Goal: Information Seeking & Learning: Compare options

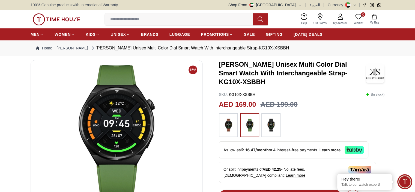
click at [264, 127] on img at bounding box center [271, 125] width 14 height 19
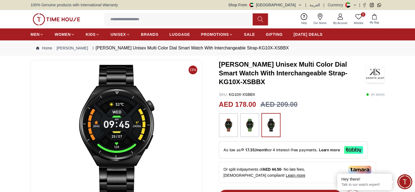
click at [248, 127] on img at bounding box center [250, 125] width 14 height 19
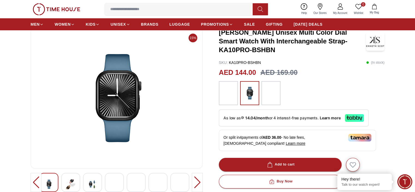
scroll to position [27, 0]
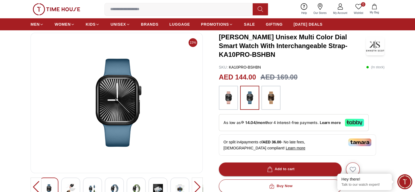
click at [68, 184] on img at bounding box center [71, 188] width 10 height 13
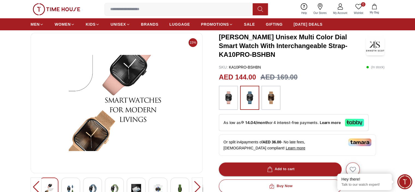
click at [71, 184] on img at bounding box center [71, 188] width 10 height 13
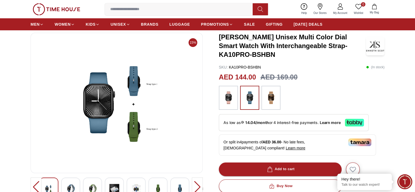
click at [71, 185] on img at bounding box center [71, 188] width 10 height 13
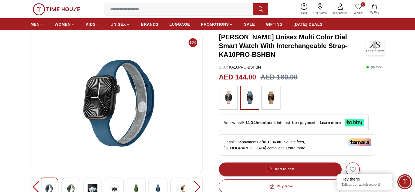
click at [90, 183] on img at bounding box center [92, 188] width 10 height 13
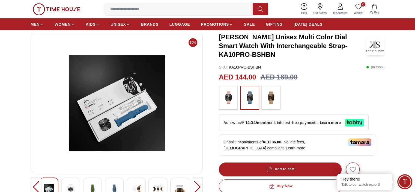
click at [93, 186] on img at bounding box center [92, 188] width 10 height 13
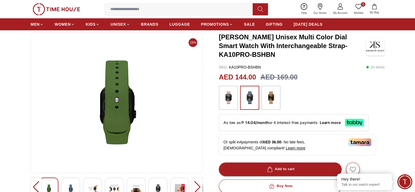
click at [135, 186] on img at bounding box center [136, 188] width 10 height 13
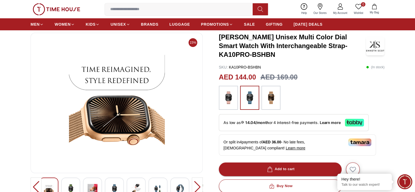
click at [144, 185] on div at bounding box center [135, 186] width 19 height 19
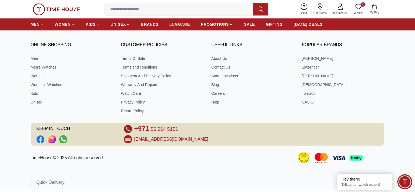
scroll to position [749, 0]
